Goal: Navigation & Orientation: Find specific page/section

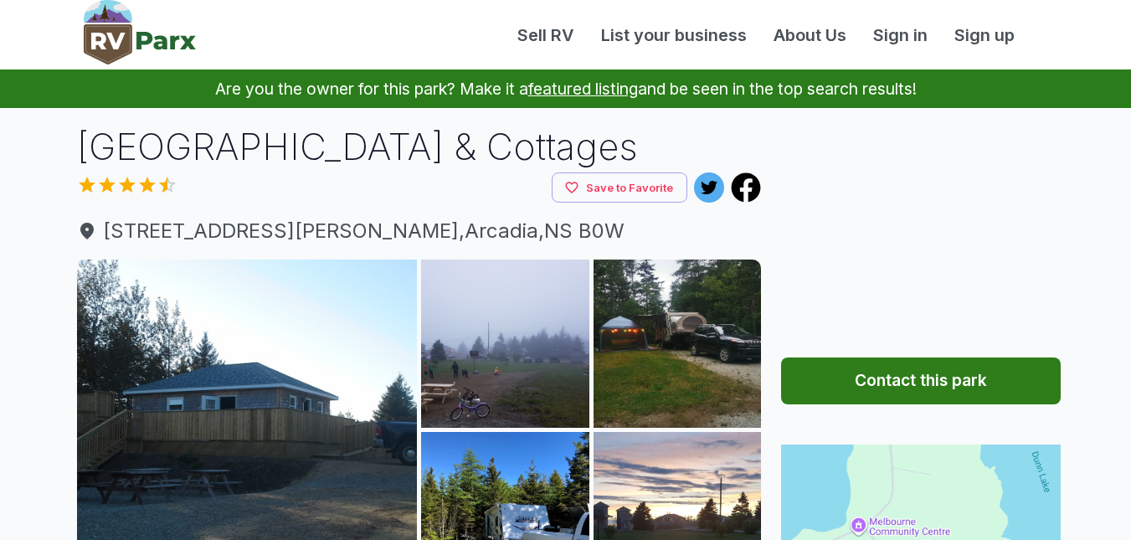
scroll to position [167, 0]
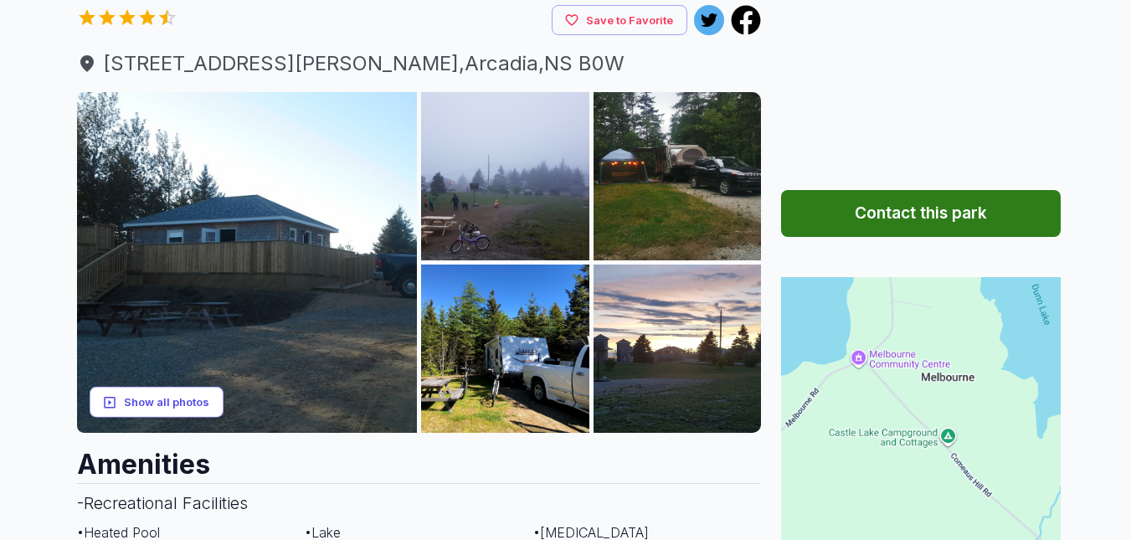
click at [155, 399] on button "Show all photos" at bounding box center [157, 402] width 134 height 31
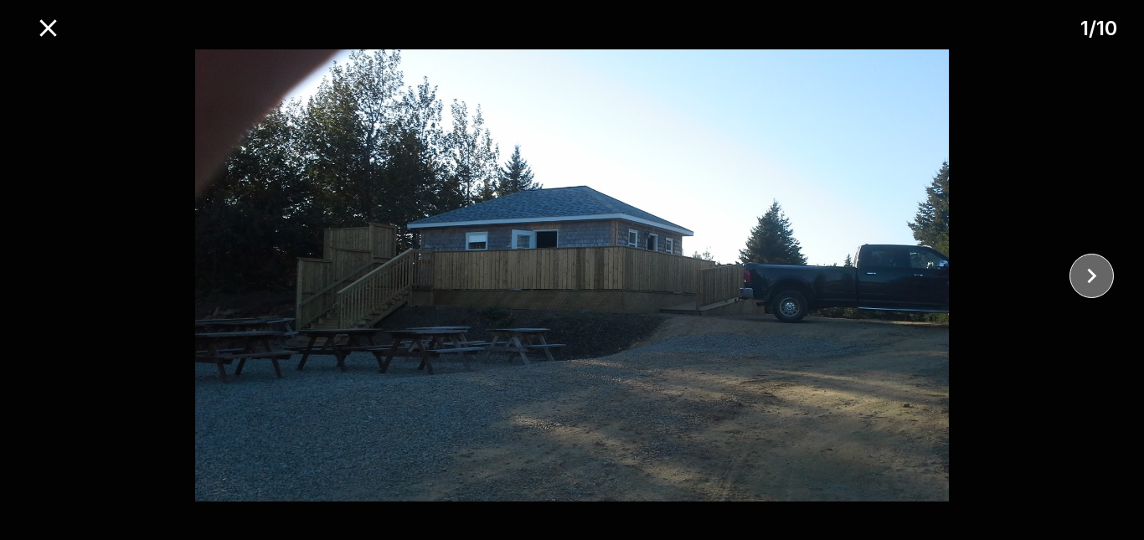
click at [1094, 270] on icon "close" at bounding box center [1091, 275] width 29 height 29
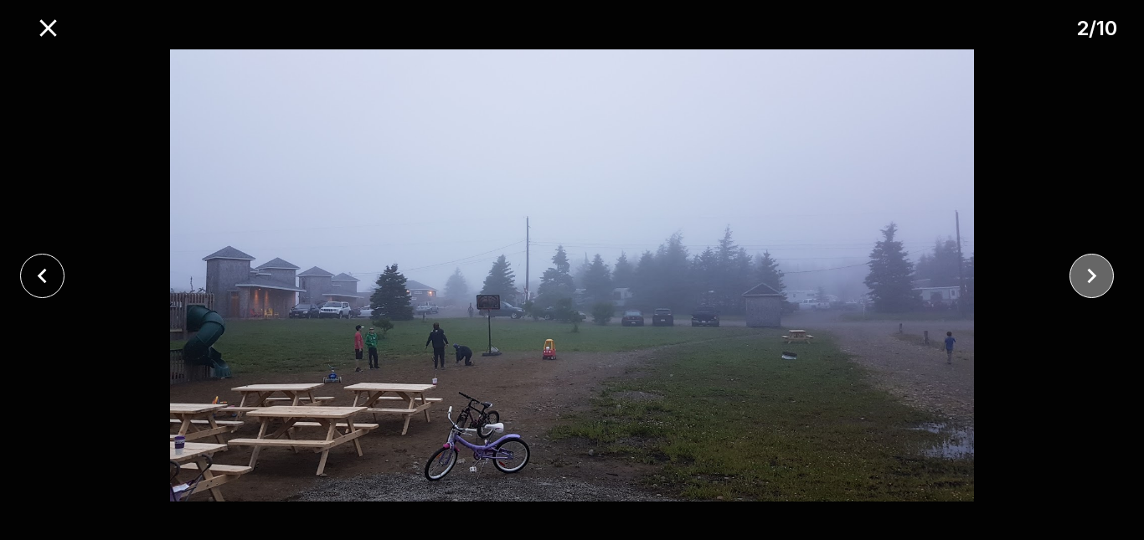
click at [1094, 270] on icon "close" at bounding box center [1091, 275] width 29 height 29
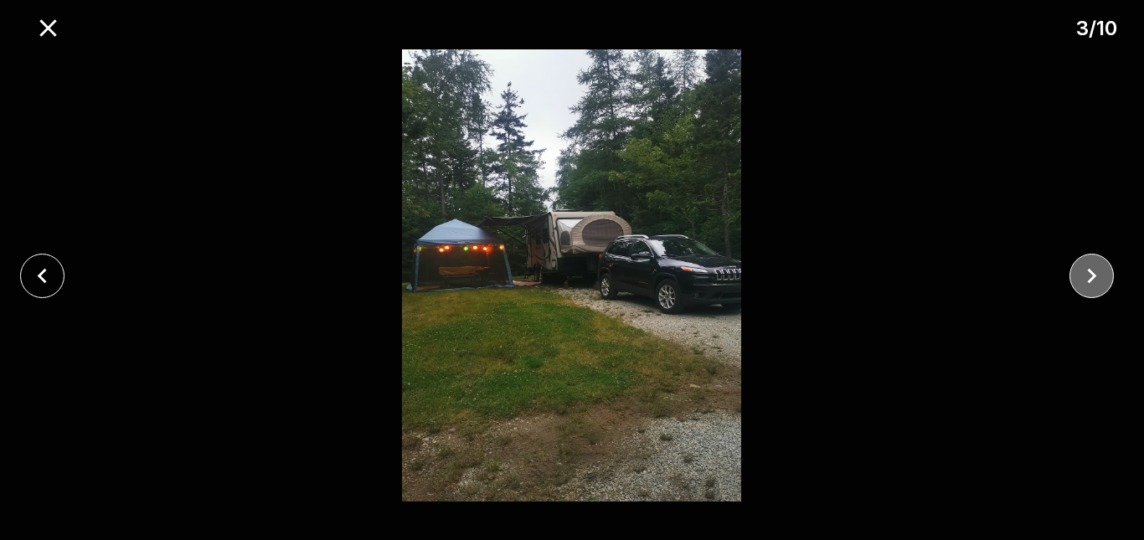
click at [1094, 270] on icon "close" at bounding box center [1091, 275] width 29 height 29
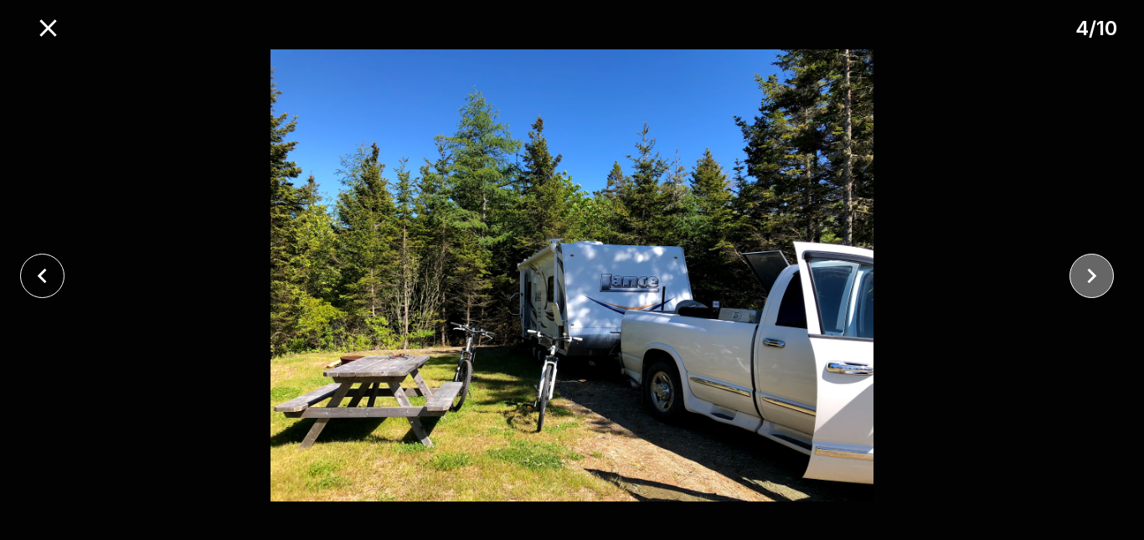
click at [1094, 270] on icon "close" at bounding box center [1091, 275] width 29 height 29
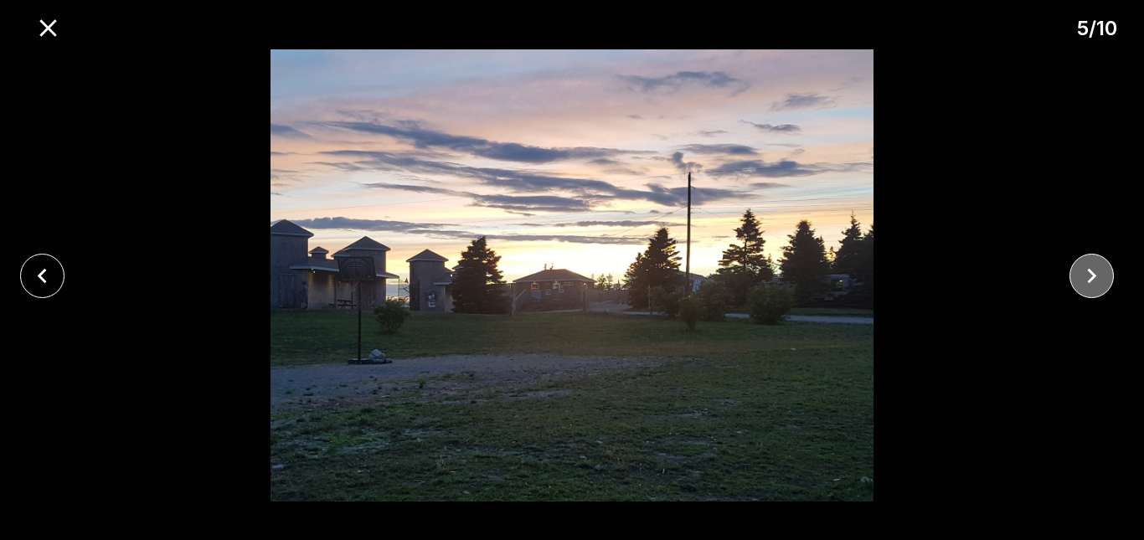
click at [1094, 270] on icon "close" at bounding box center [1091, 275] width 29 height 29
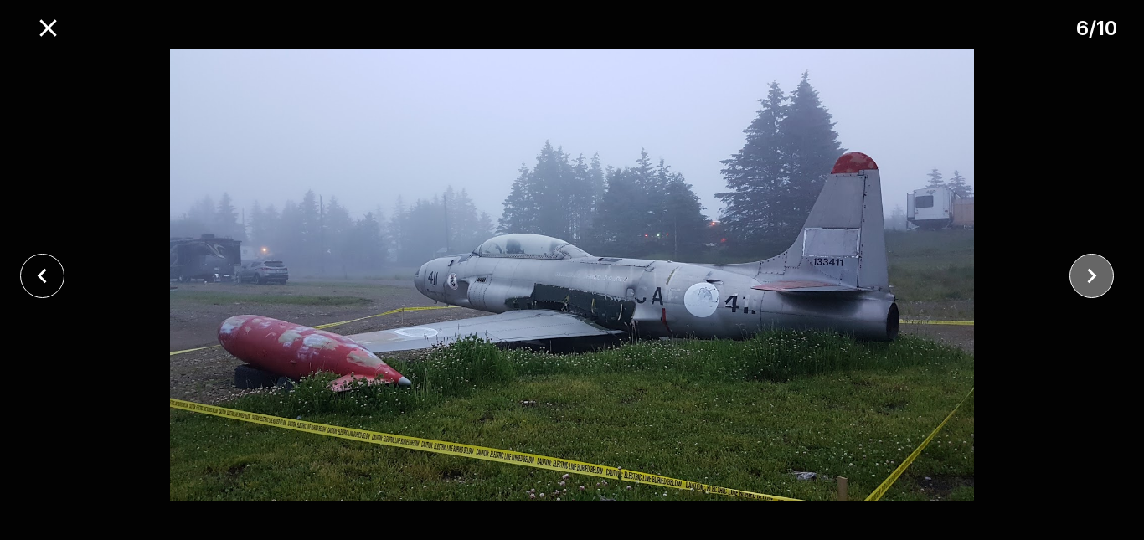
click at [1094, 270] on icon "close" at bounding box center [1091, 275] width 29 height 29
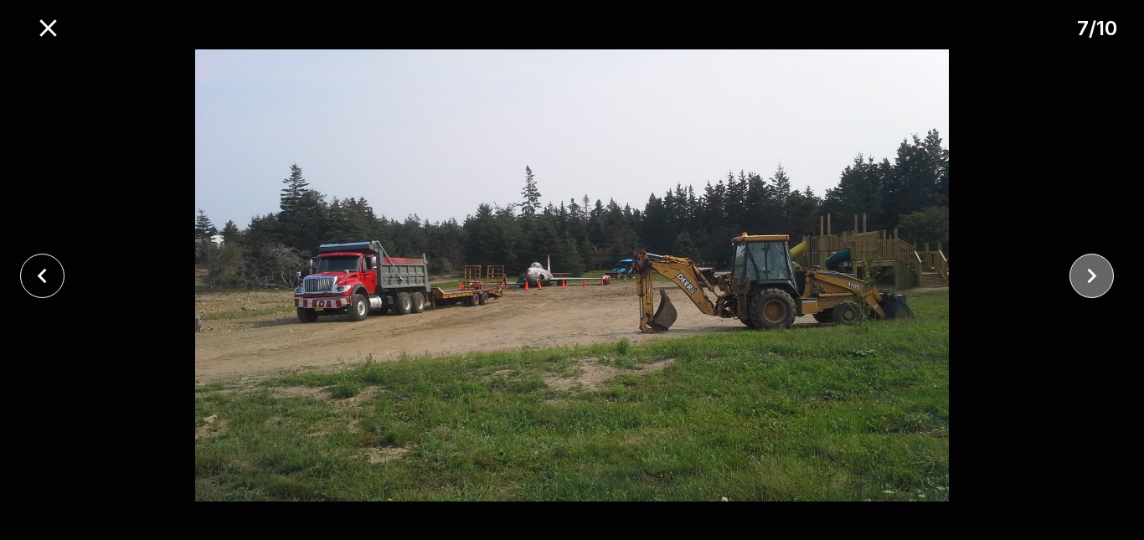
click at [1094, 270] on icon "close" at bounding box center [1091, 275] width 29 height 29
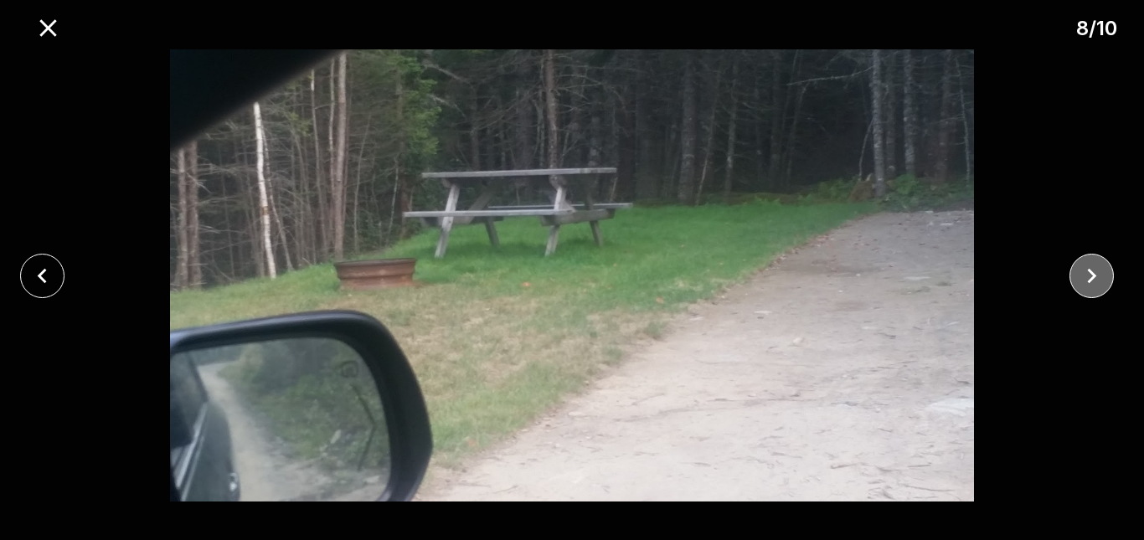
click at [1094, 270] on icon "close" at bounding box center [1091, 275] width 29 height 29
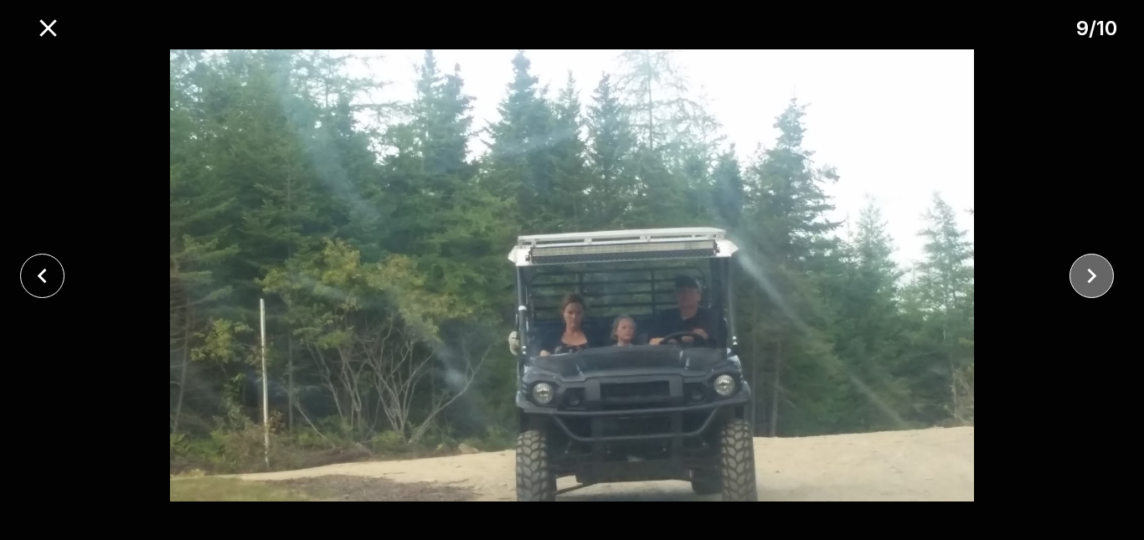
click at [1094, 270] on icon "close" at bounding box center [1091, 275] width 29 height 29
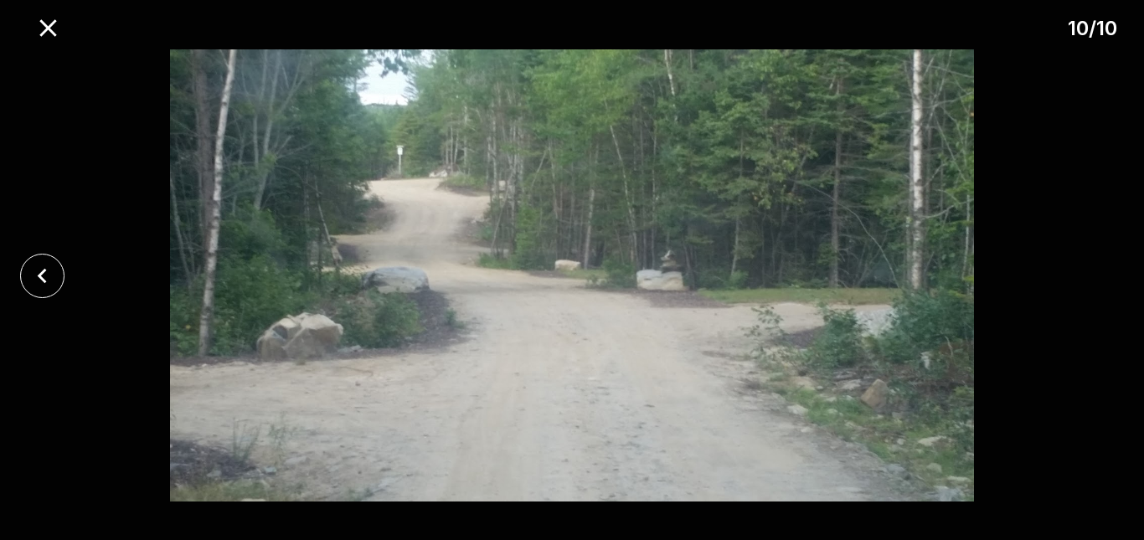
click at [1094, 270] on div at bounding box center [572, 275] width 1144 height 452
click at [41, 21] on icon "close" at bounding box center [47, 27] width 17 height 17
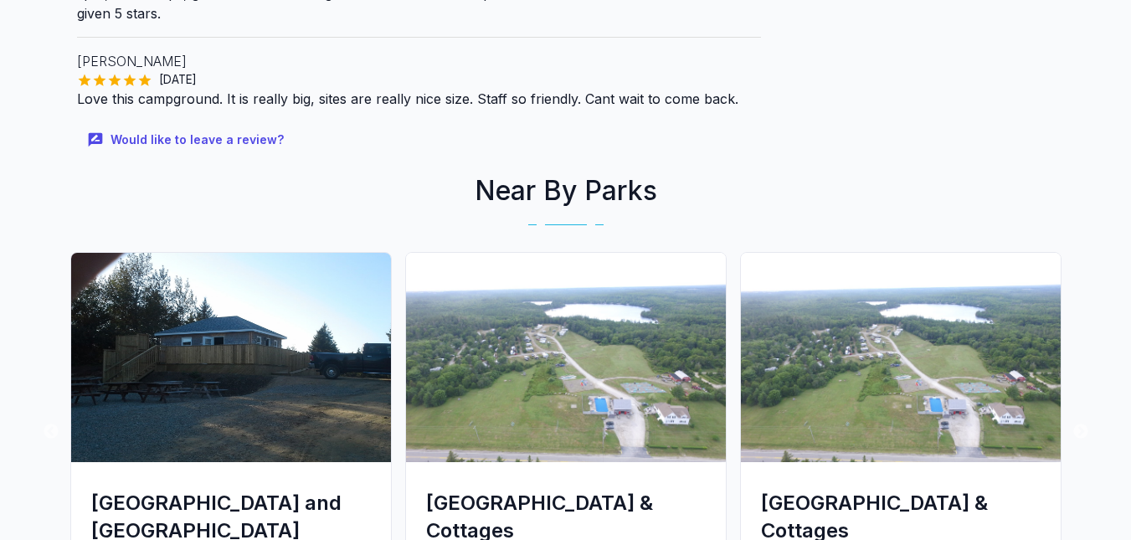
scroll to position [2428, 0]
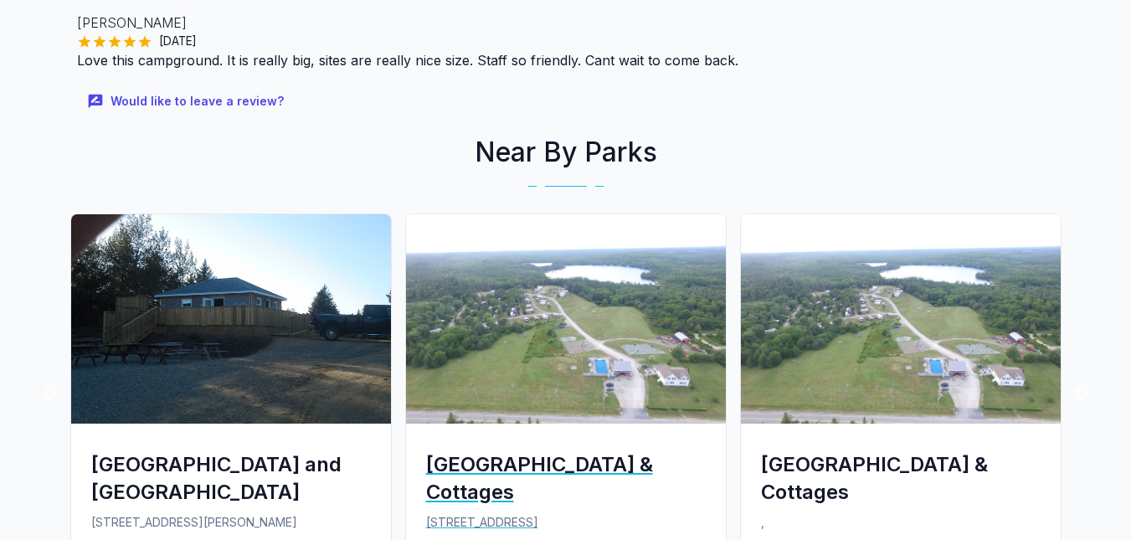
click at [512, 451] on div "[GEOGRAPHIC_DATA] & Cottages" at bounding box center [566, 478] width 280 height 55
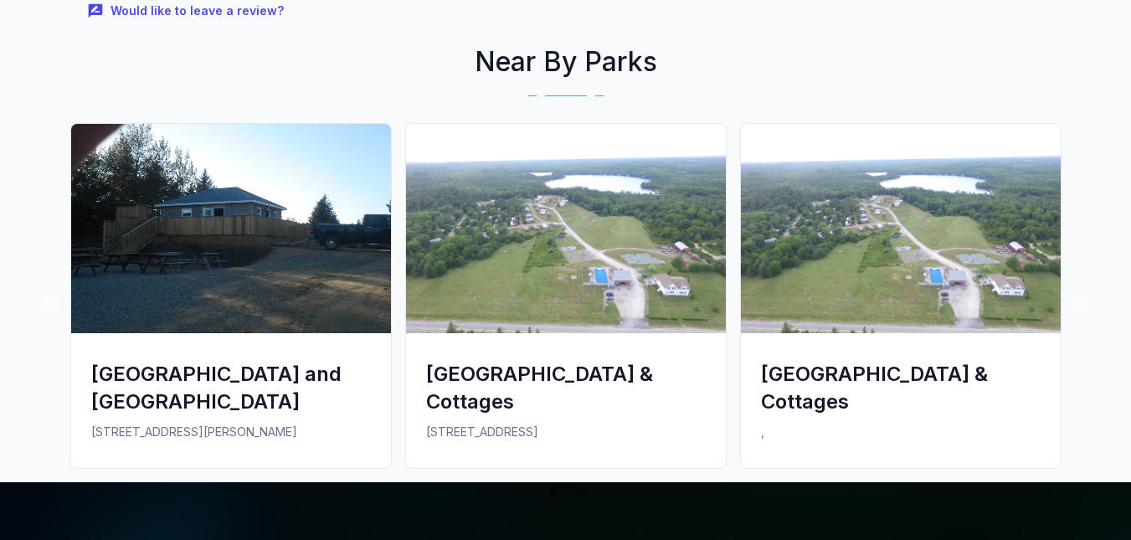
scroll to position [2763, 0]
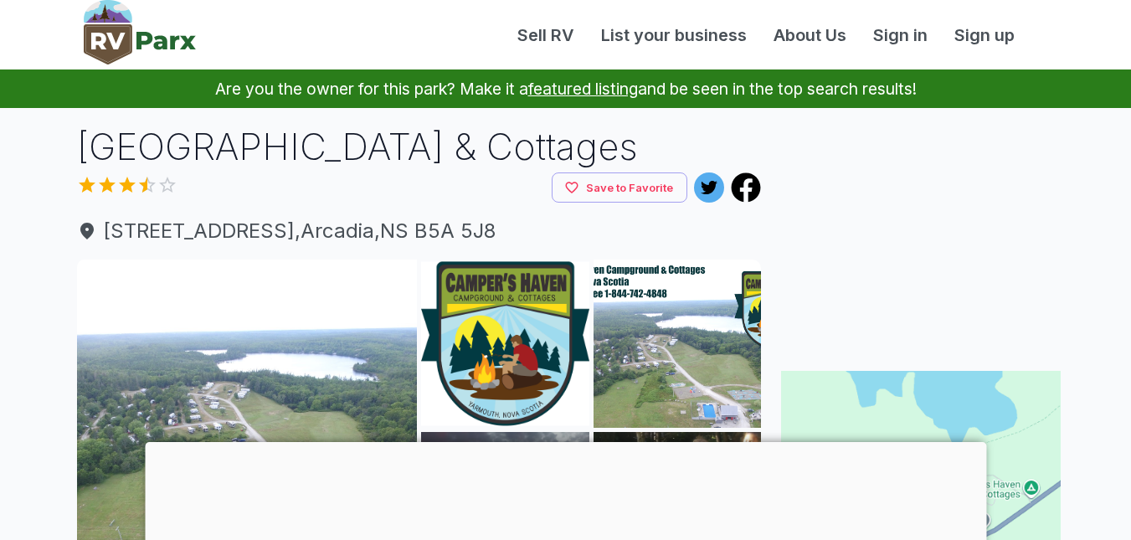
scroll to position [251, 0]
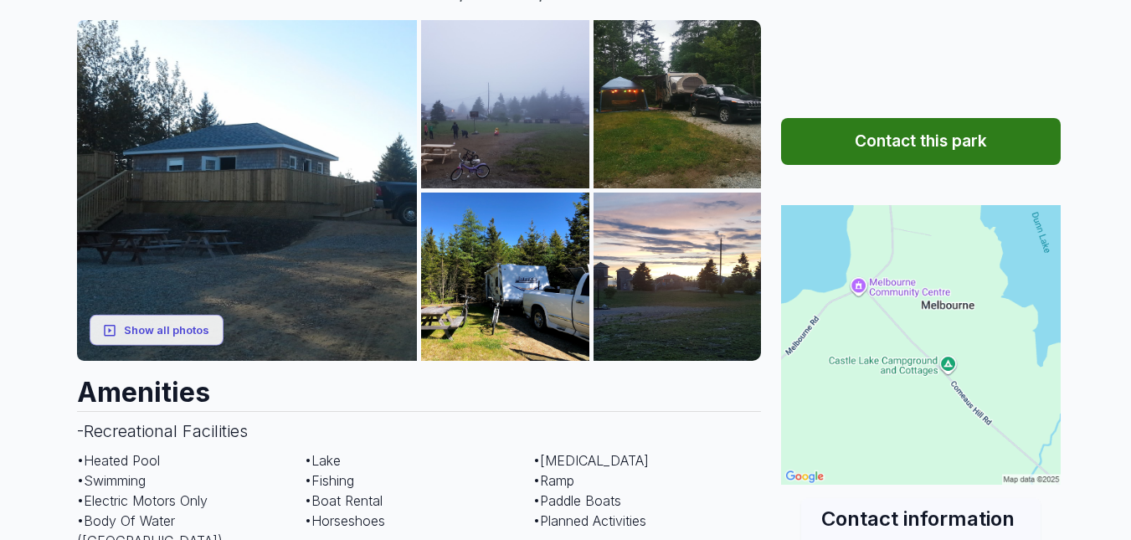
scroll to position [167, 0]
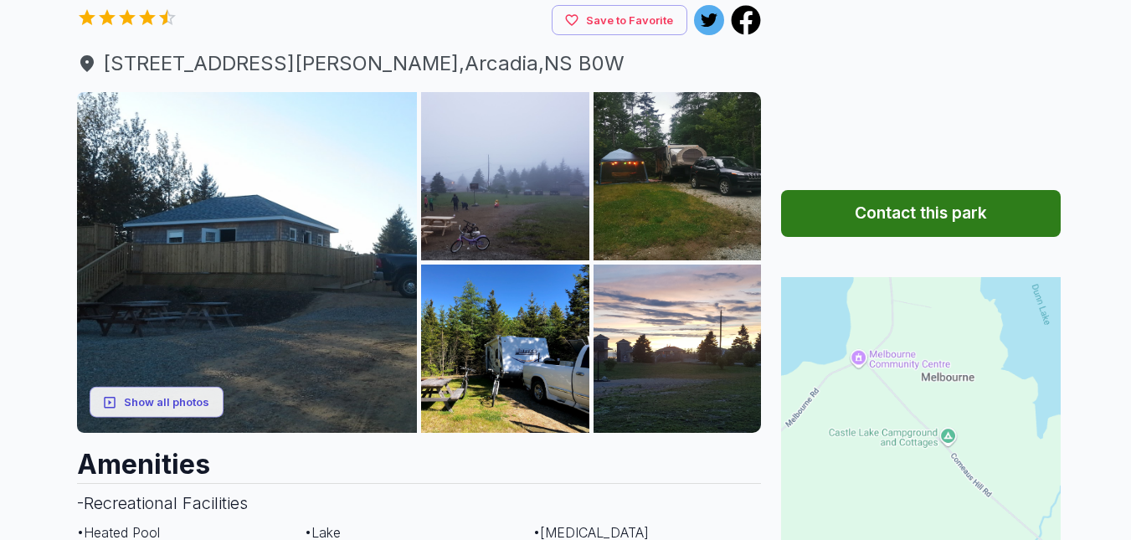
click at [955, 374] on img at bounding box center [921, 417] width 280 height 280
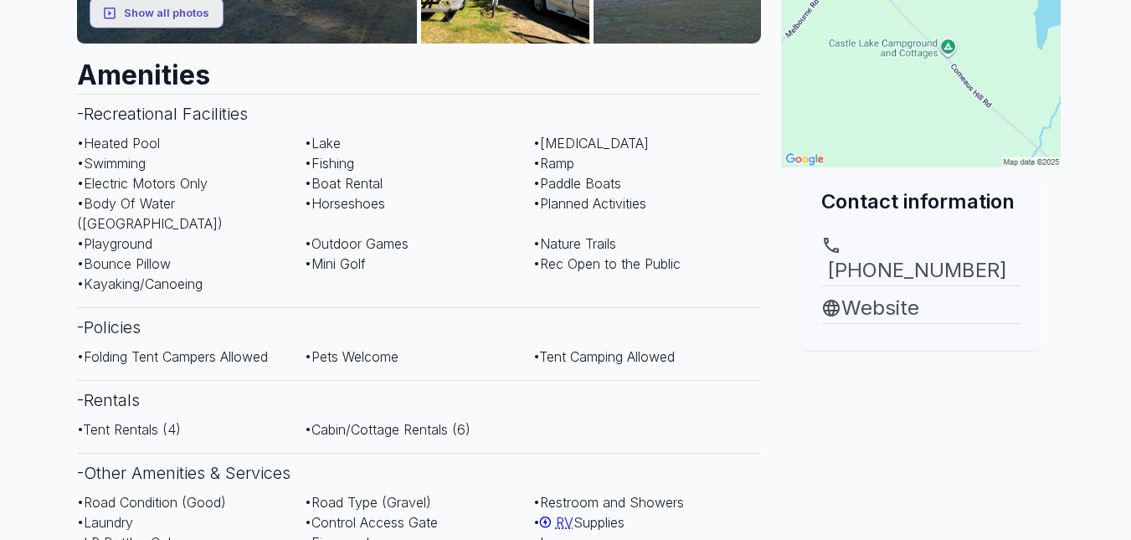
scroll to position [670, 0]
